Goal: Check status: Check status

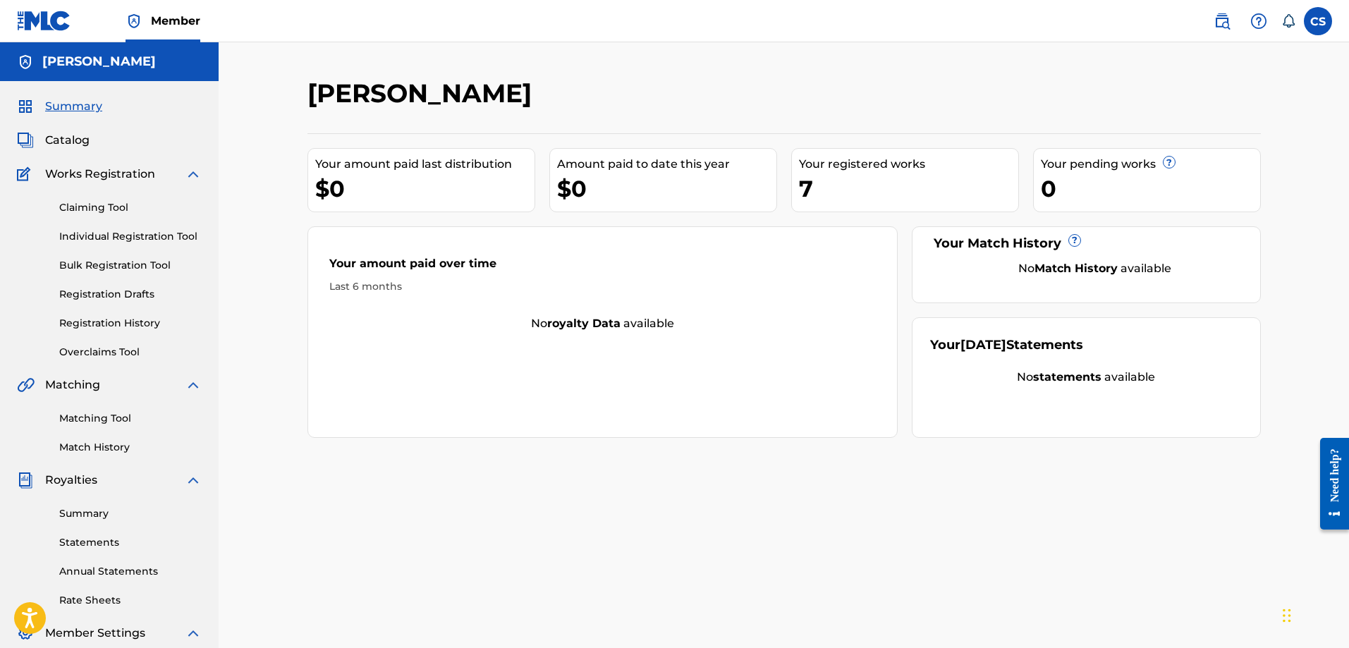
click at [68, 148] on span "Catalog" at bounding box center [67, 140] width 44 height 17
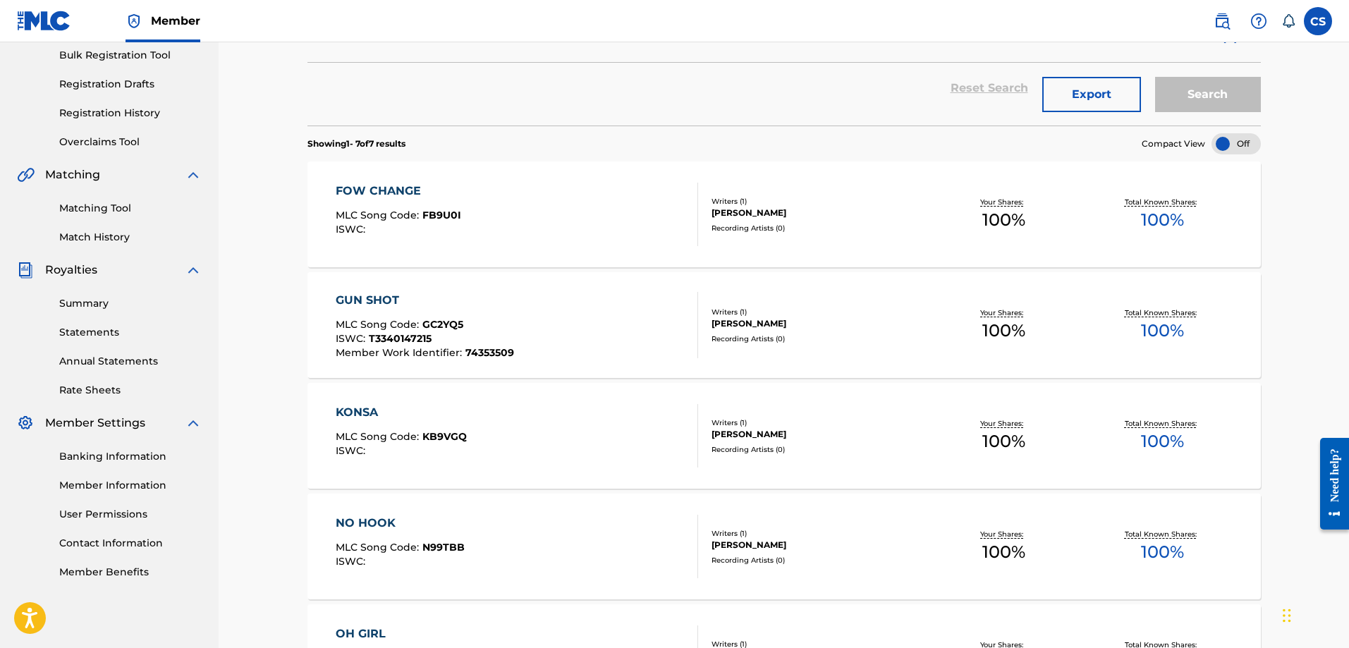
scroll to position [212, 0]
click at [597, 199] on div "FOW CHANGE MLC Song Code : FB9U0I ISWC :" at bounding box center [517, 212] width 363 height 63
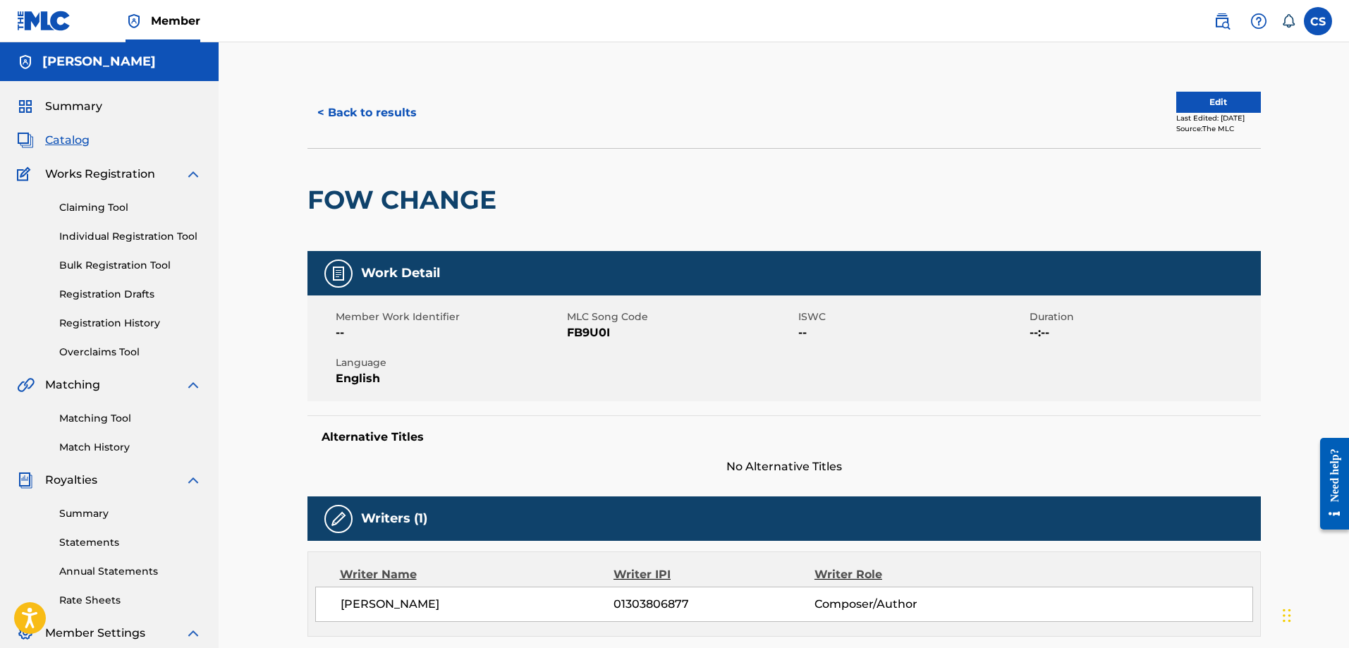
click at [357, 111] on button "< Back to results" at bounding box center [367, 112] width 119 height 35
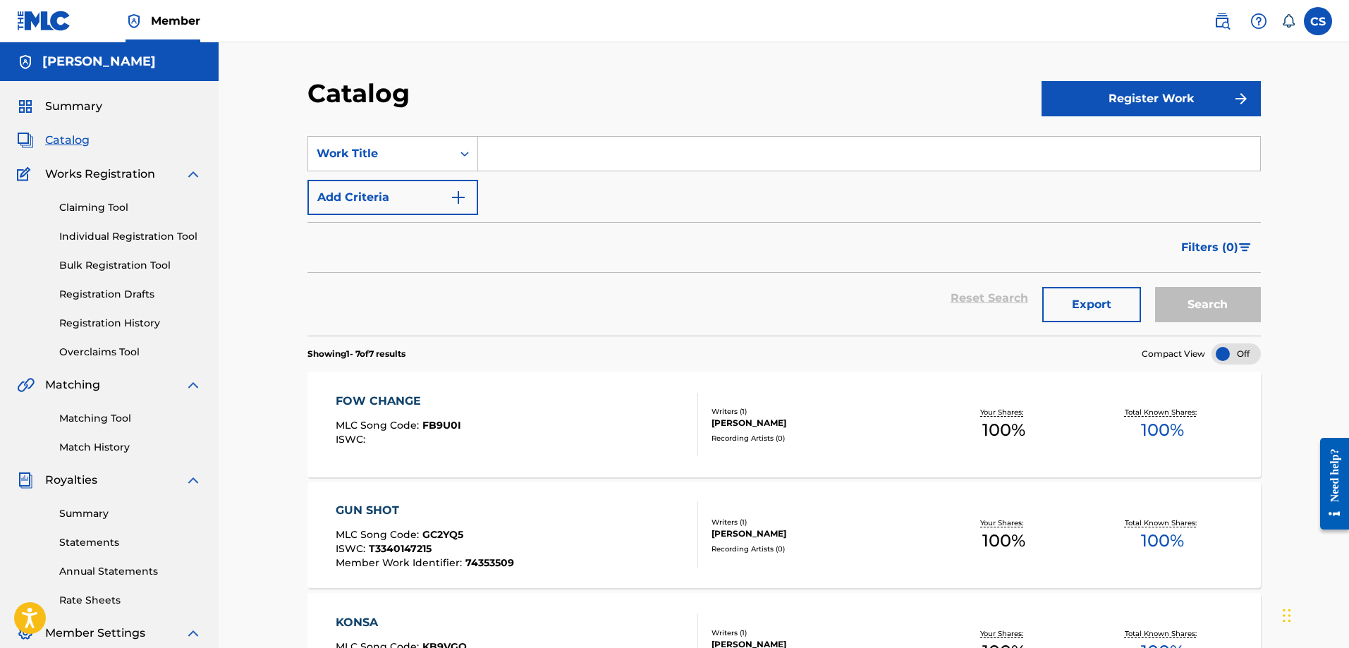
click at [75, 103] on span "Summary" at bounding box center [73, 106] width 57 height 17
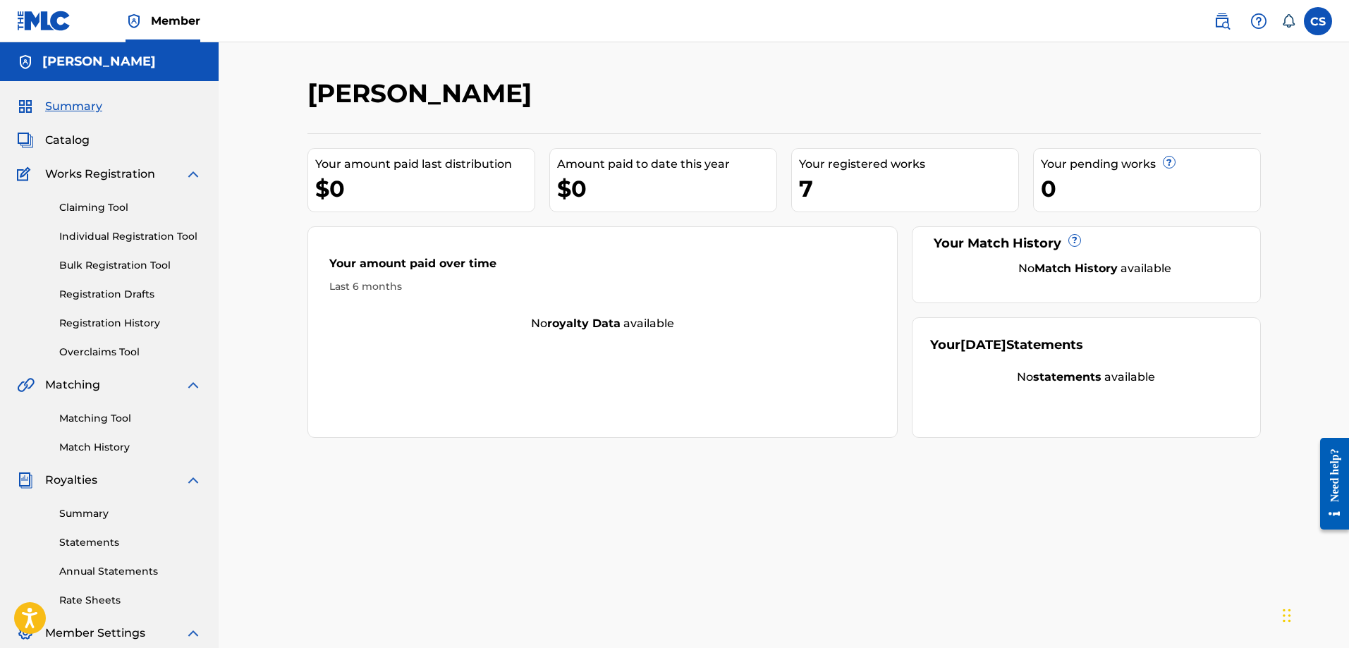
drag, startPoint x: 371, startPoint y: 459, endPoint x: 315, endPoint y: 447, distance: 57.8
click at [371, 459] on div "[PERSON_NAME] Your amount paid last distribution $0 Amount paid to date this ye…" at bounding box center [785, 442] width 988 height 729
click at [435, 446] on div "[PERSON_NAME] Your amount paid last distribution $0 Amount paid to date this ye…" at bounding box center [785, 442] width 988 height 729
click at [383, 383] on div "Your amount paid over time Last 6 months No royalty data available" at bounding box center [603, 332] width 591 height 212
